Goal: Task Accomplishment & Management: Use online tool/utility

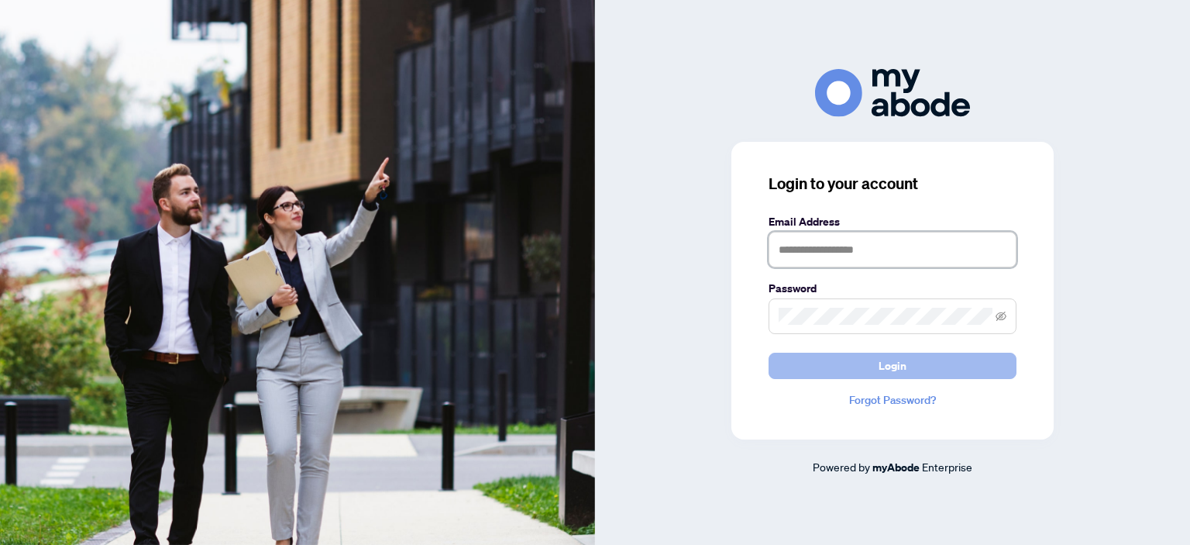
type input "**********"
click at [858, 372] on button "Login" at bounding box center [892, 365] width 248 height 26
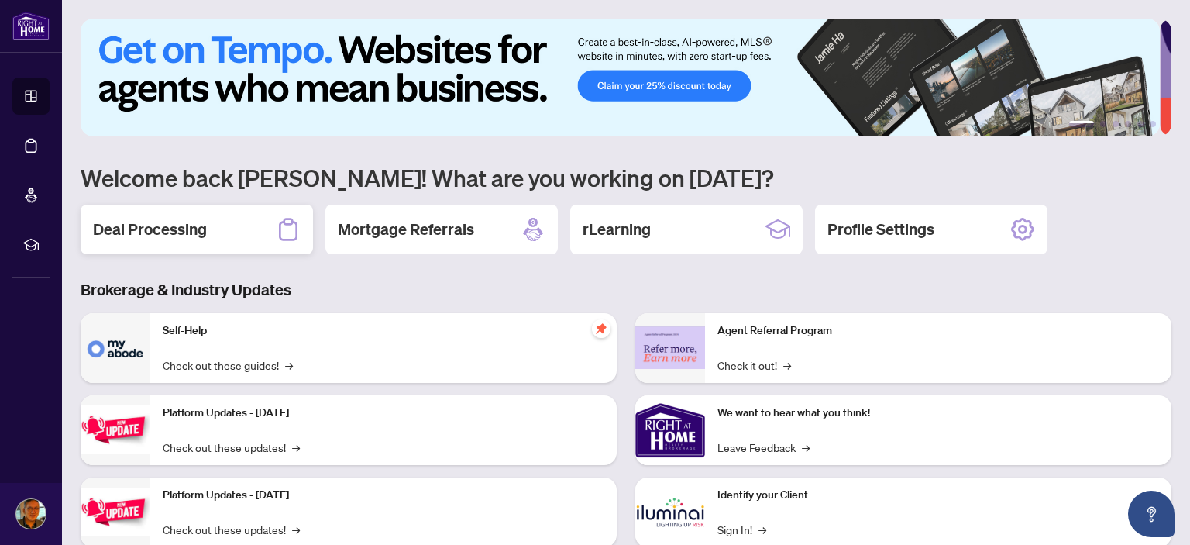
click at [148, 224] on h2 "Deal Processing" at bounding box center [150, 229] width 114 height 22
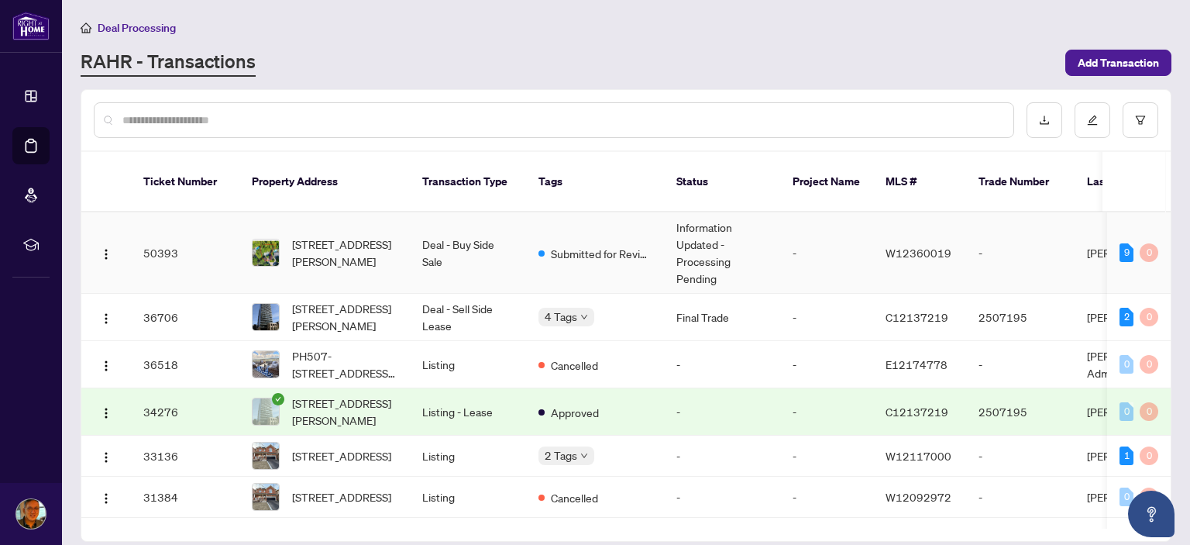
click at [469, 244] on td "Deal - Buy Side Sale" at bounding box center [468, 252] width 116 height 81
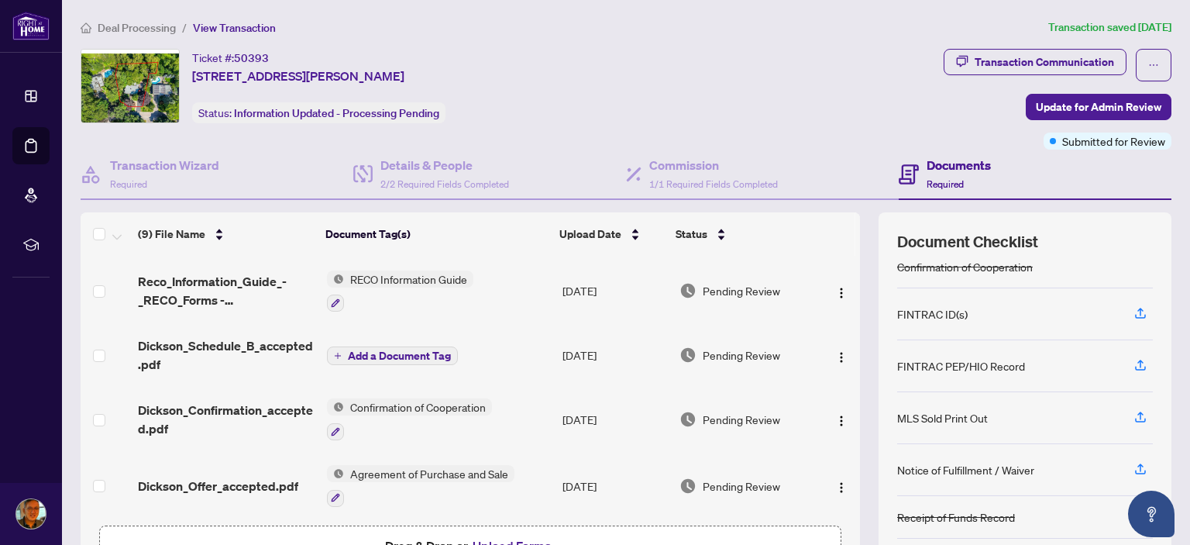
scroll to position [108, 0]
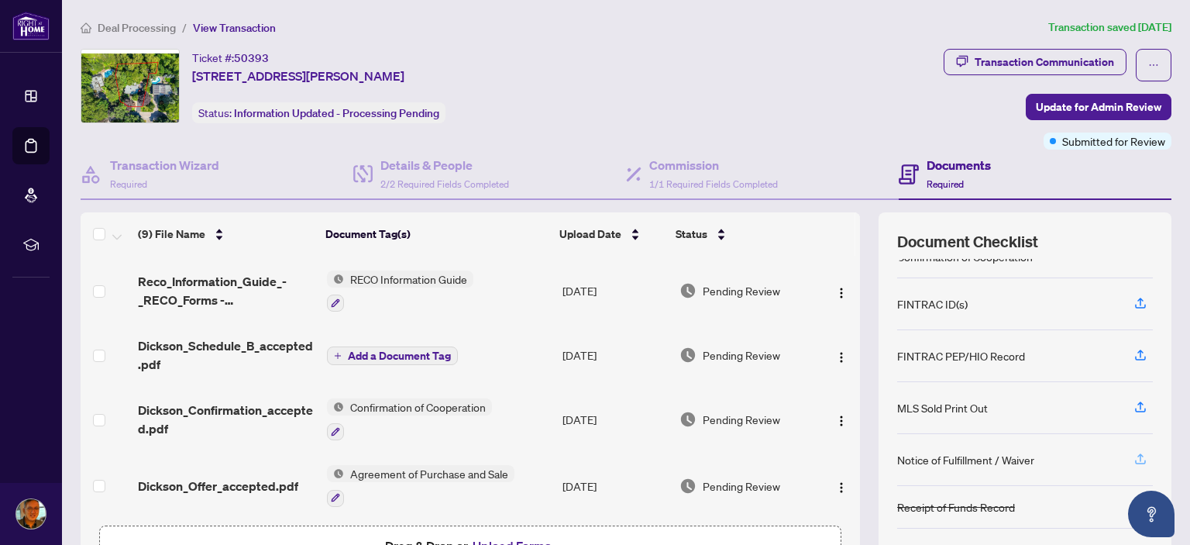
click at [1133, 452] on icon "button" at bounding box center [1140, 459] width 14 height 14
